Goal: Find specific page/section: Find specific page/section

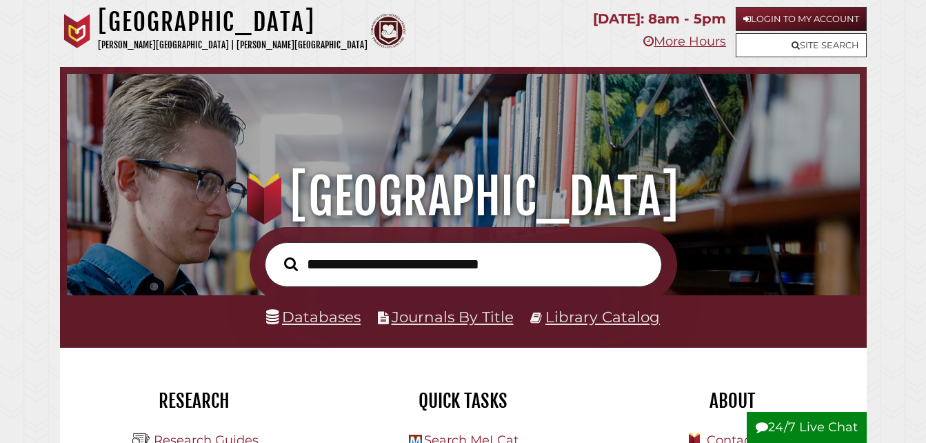
scroll to position [449, 786]
click at [327, 316] on link "Databases" at bounding box center [313, 316] width 94 height 18
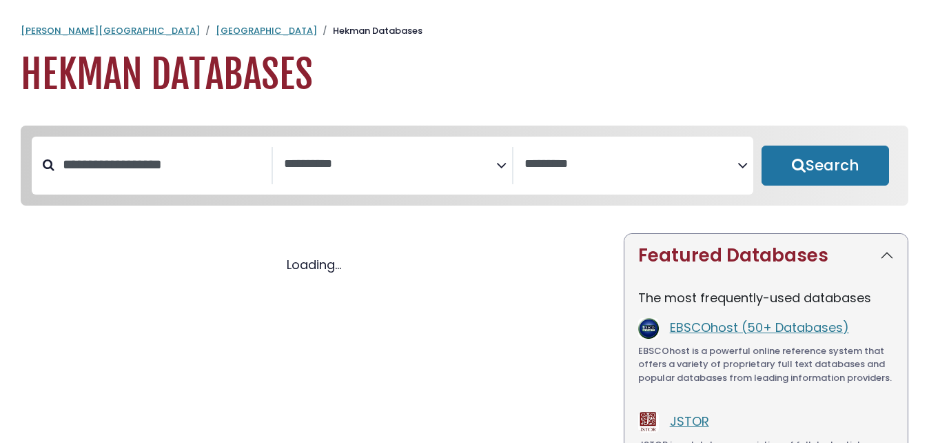
select select "Database Subject Filter"
select select "Database Vendors Filter"
select select "Database Subject Filter"
select select "Database Vendors Filter"
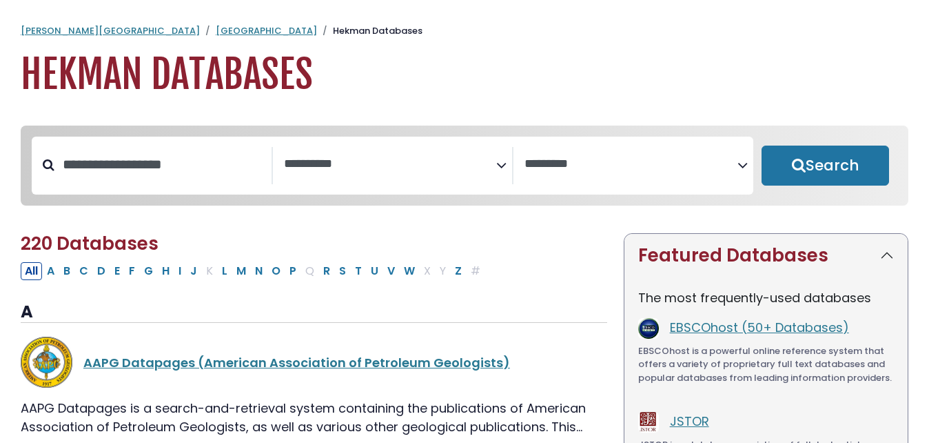
click at [498, 165] on icon "Search filters" at bounding box center [501, 162] width 10 height 21
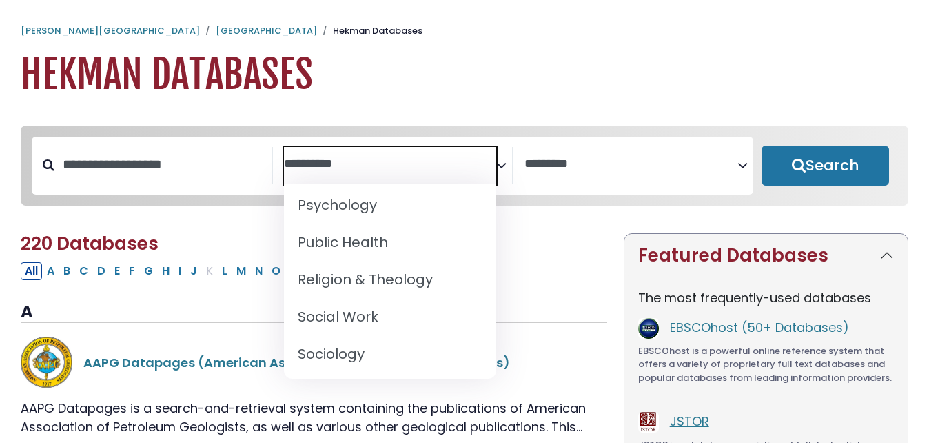
scroll to position [1268, 0]
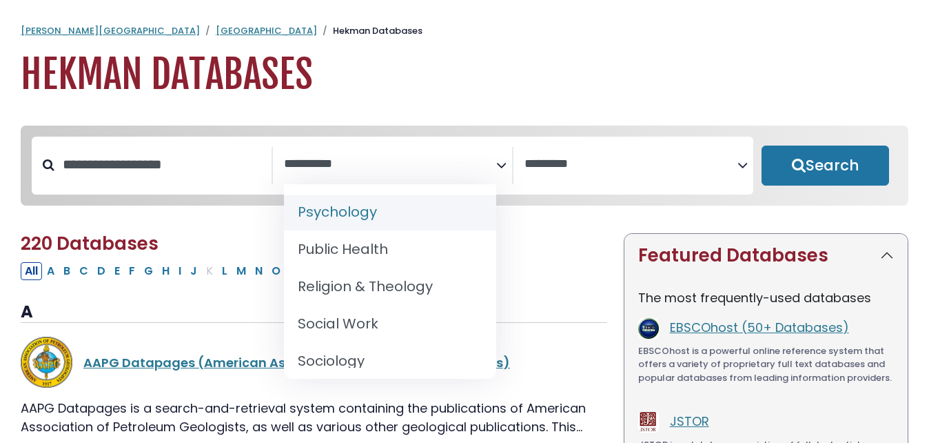
select select "*****"
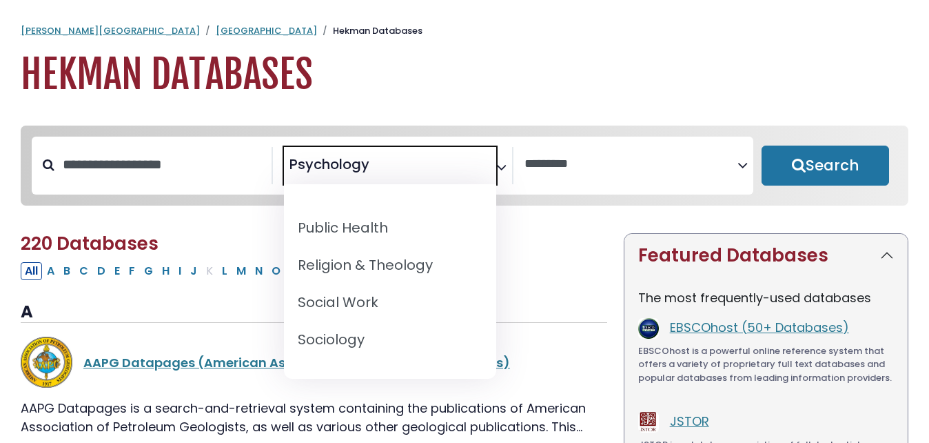
scroll to position [1282, 0]
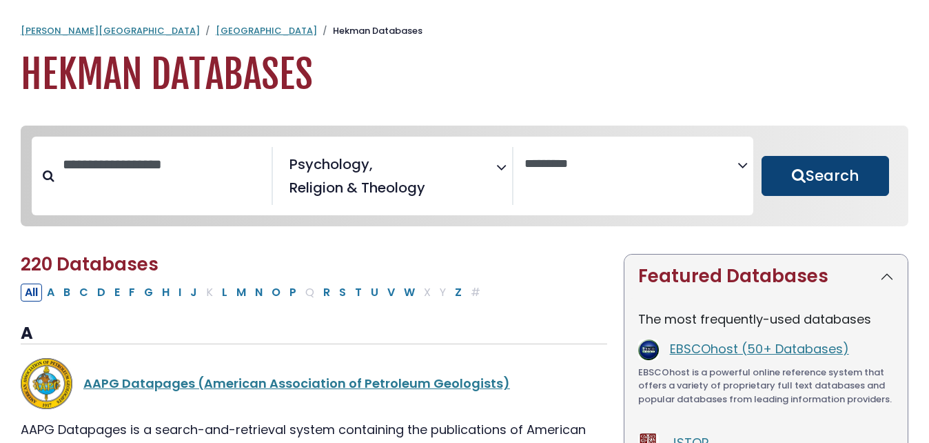
click at [800, 165] on button "Search" at bounding box center [826, 176] width 128 height 40
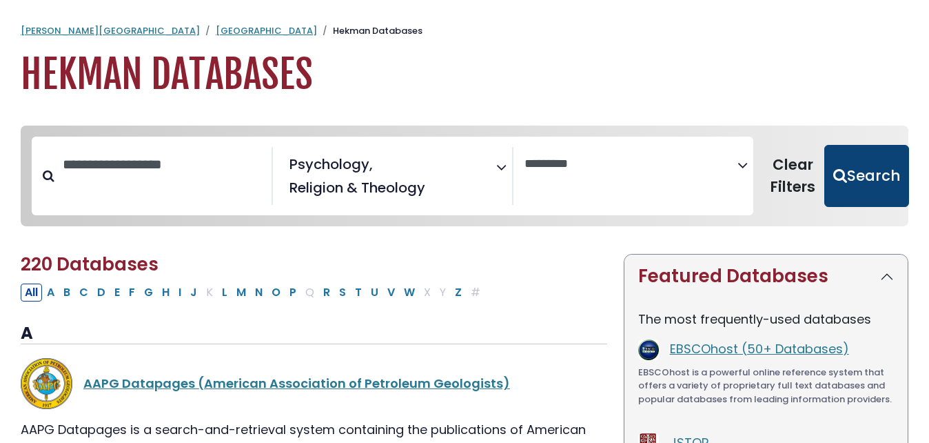
select select "Database Vendors Filter"
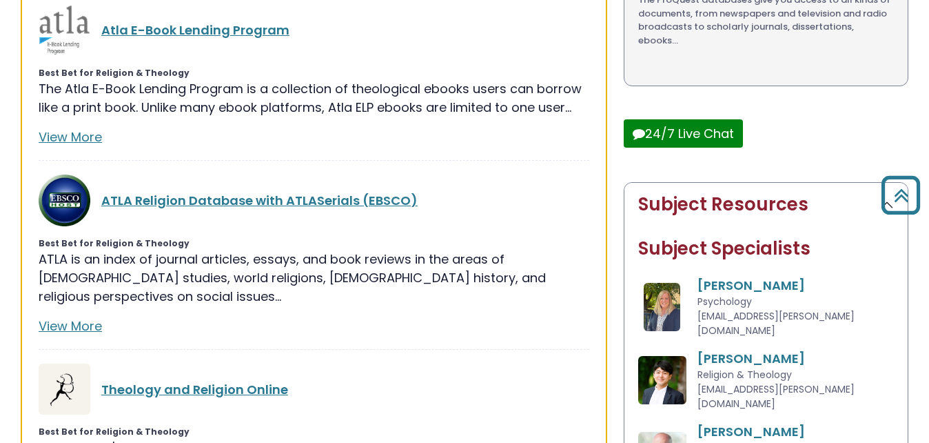
scroll to position [557, 0]
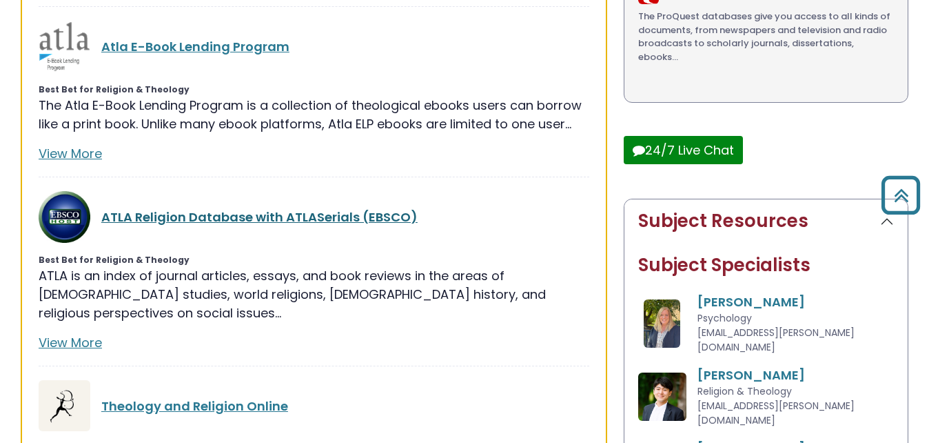
click at [201, 214] on link "ATLA Religion Database with ATLASerials (EBSCO)" at bounding box center [259, 216] width 316 height 17
